Goal: Information Seeking & Learning: Find specific fact

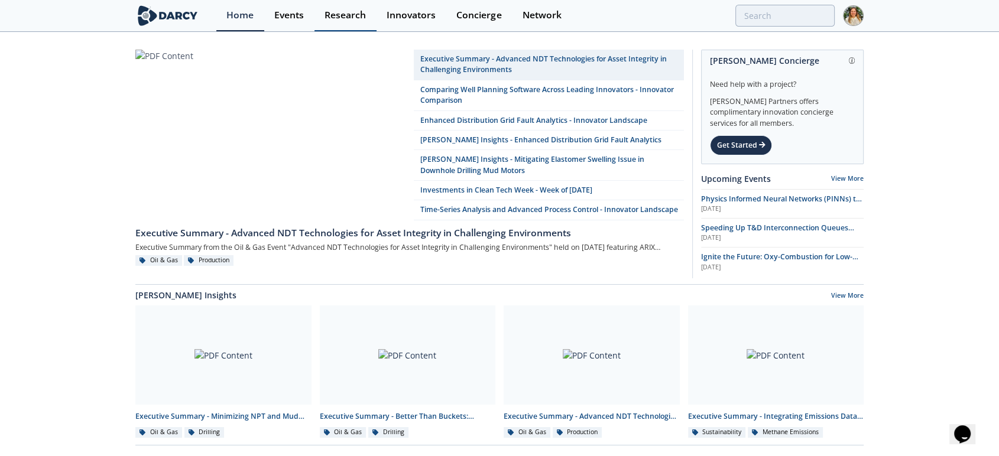
click at [349, 19] on div "Research" at bounding box center [344, 15] width 41 height 9
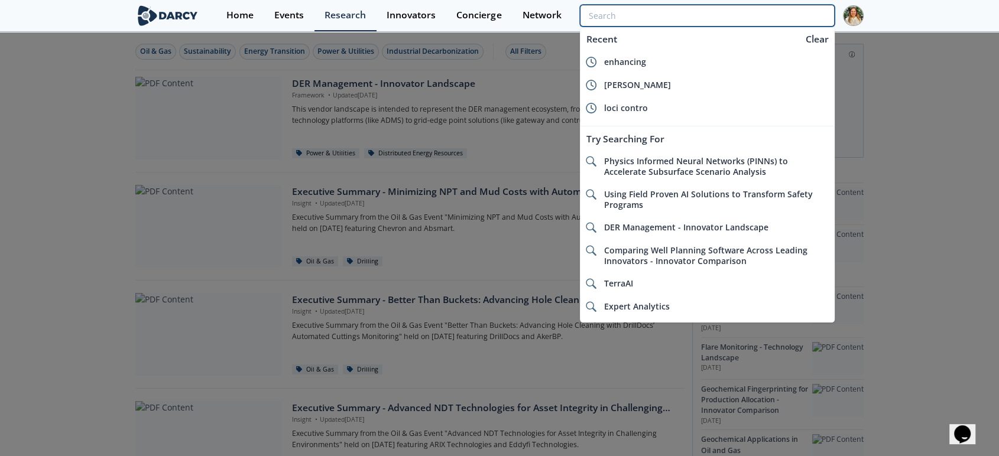
click at [755, 20] on input "search" at bounding box center [707, 16] width 255 height 22
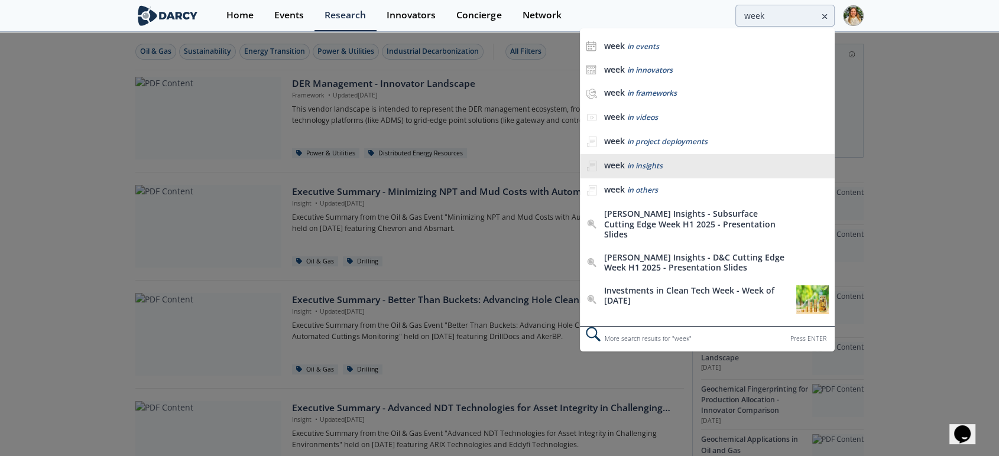
click at [660, 169] on span "in insights" at bounding box center [644, 166] width 35 height 10
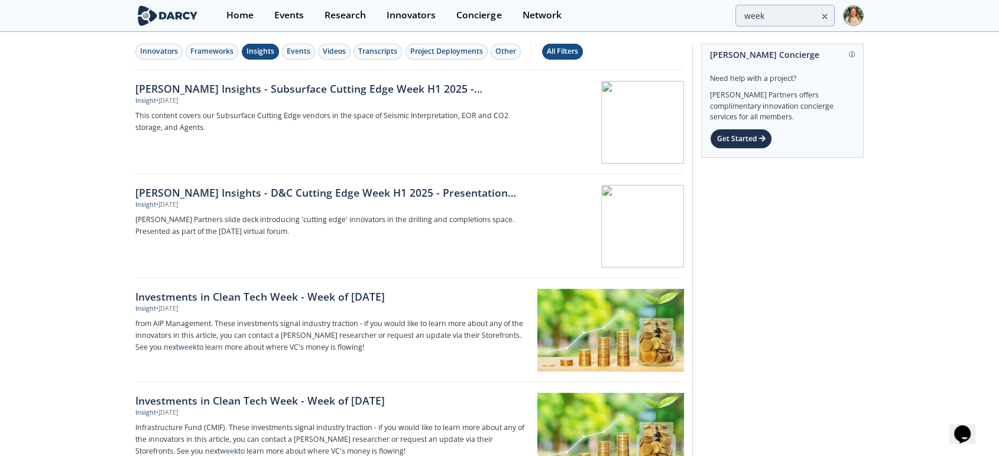
click at [558, 44] on button "All Filters" at bounding box center [562, 52] width 41 height 16
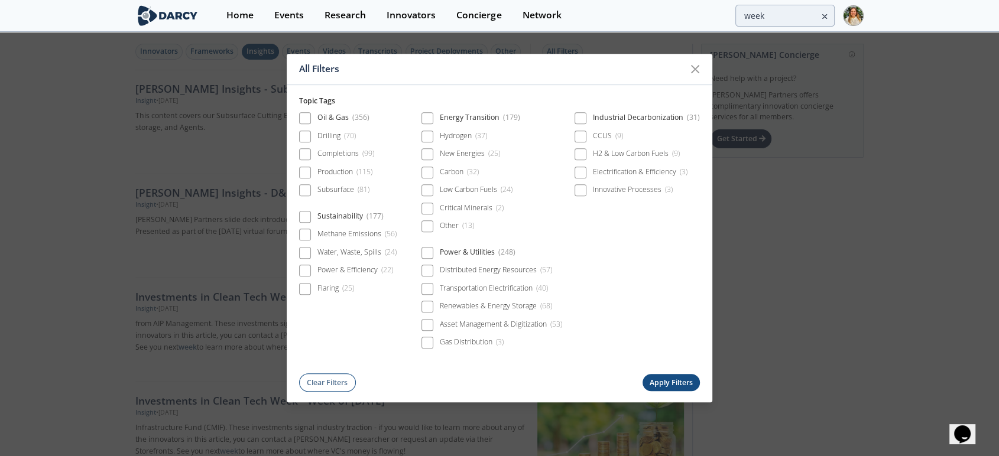
click at [28, 194] on div "All Filters Topic Tags Oil & Gas ( 356 ) Drilling ( 70 ) Completions ( 99 ) Pro…" at bounding box center [499, 228] width 999 height 456
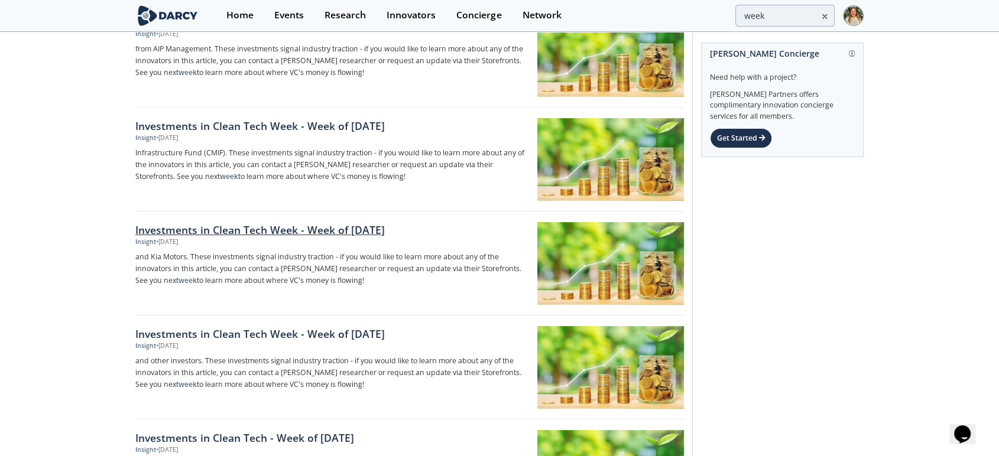
scroll to position [328, 0]
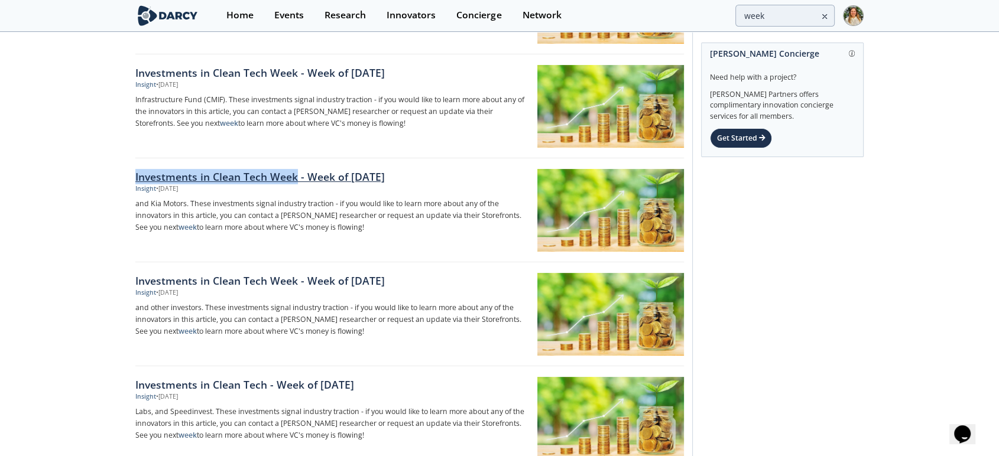
drag, startPoint x: 108, startPoint y: 181, endPoint x: 297, endPoint y: 176, distance: 189.2
copy div "Investments in Clean Tech Week"
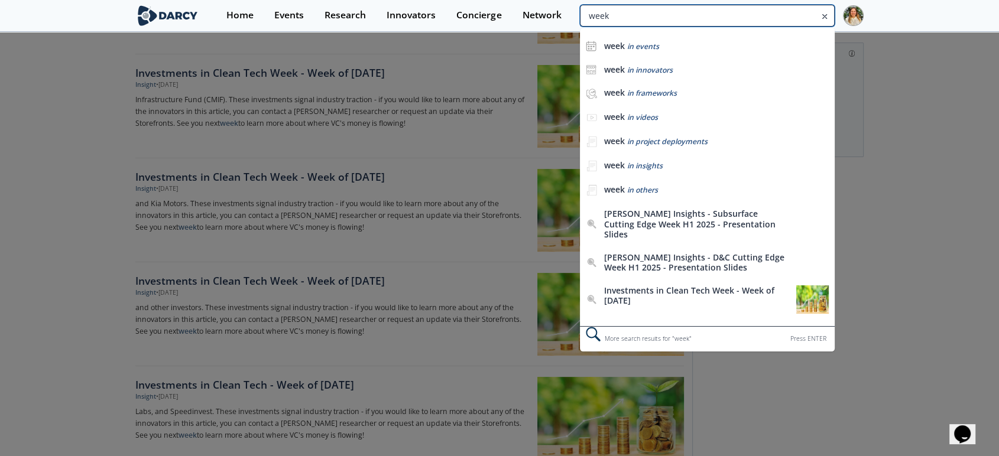
drag, startPoint x: 775, startPoint y: 18, endPoint x: 579, endPoint y: 16, distance: 196.8
click at [580, 16] on div "week week in events week in innovators week in frameworks week in videos week i…" at bounding box center [707, 16] width 255 height 22
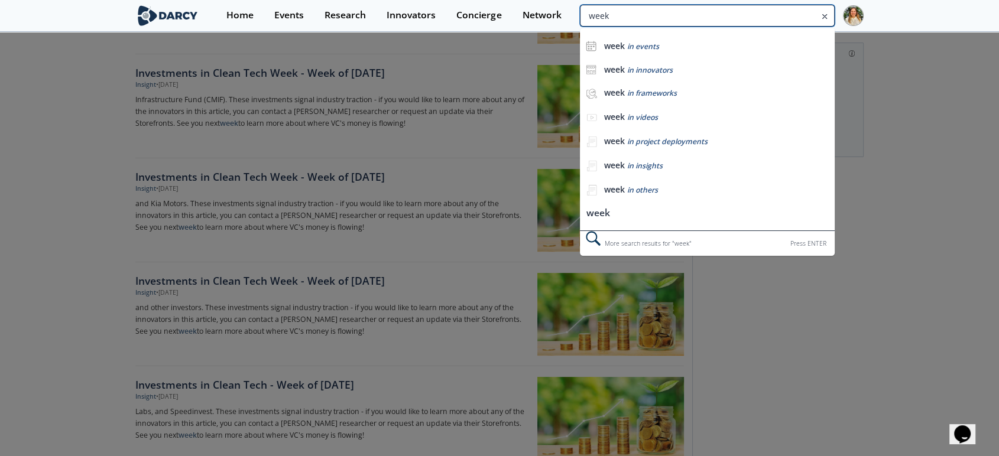
paste input "Investments in Clean Tech W"
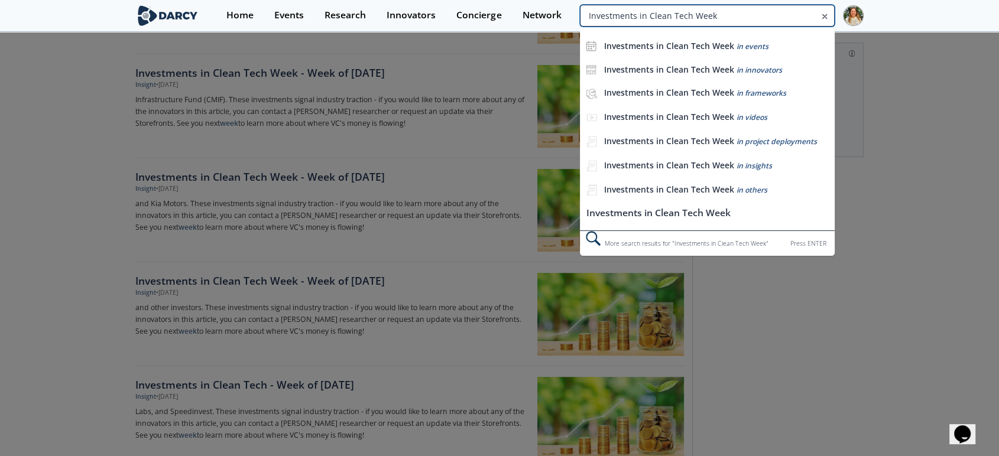
type input "Investments in Clean Tech Week"
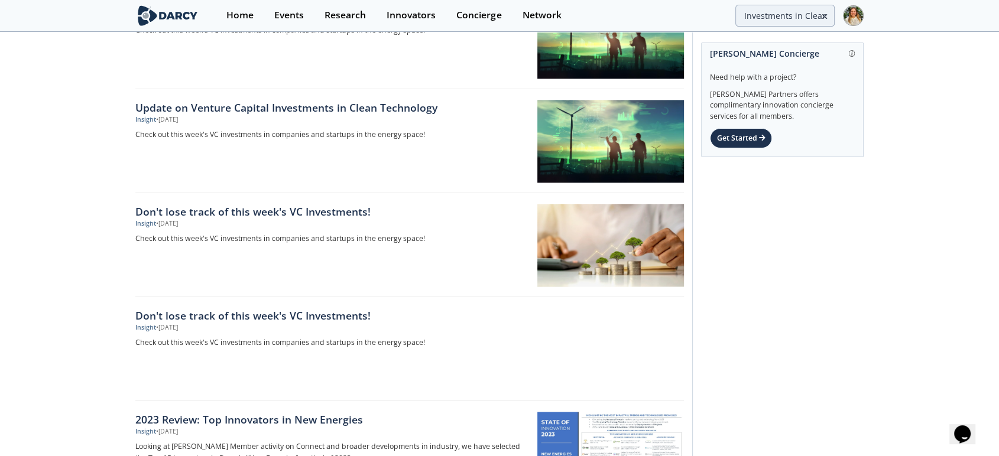
scroll to position [1766, 0]
